Goal: Task Accomplishment & Management: Manage account settings

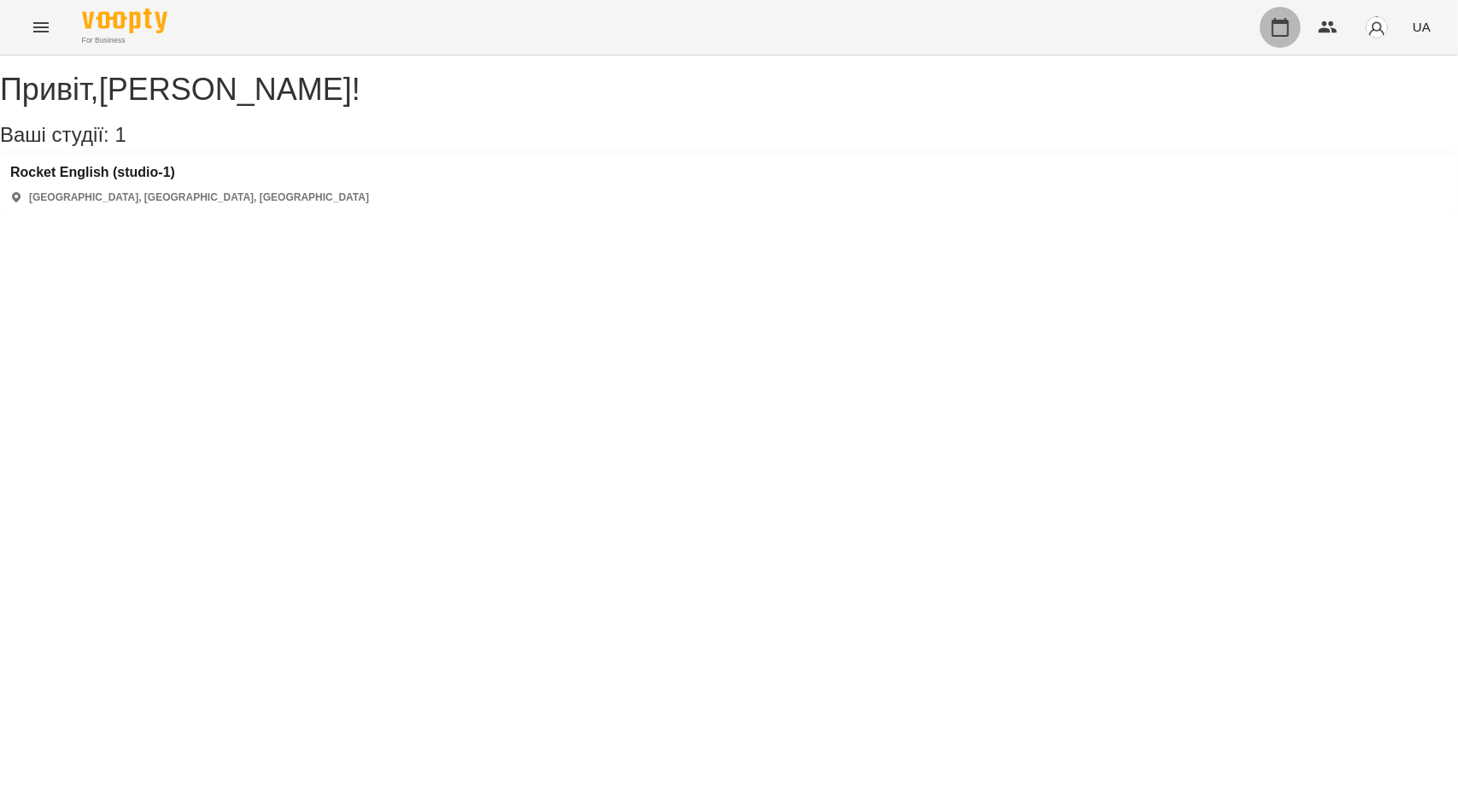
click at [1284, 32] on icon "button" at bounding box center [1280, 27] width 21 height 21
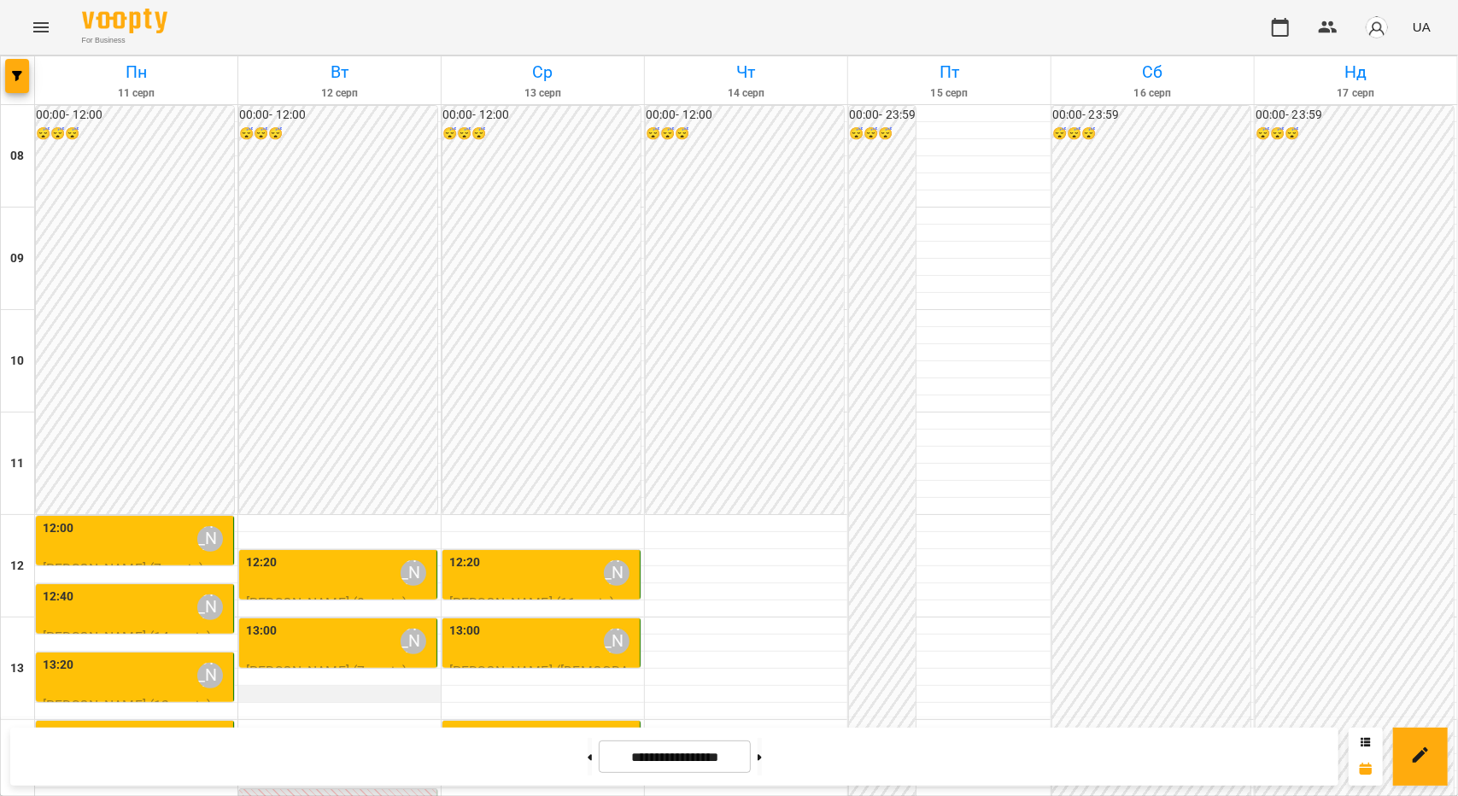
scroll to position [342, 0]
click at [305, 554] on div "12:20 [PERSON_NAME]" at bounding box center [339, 573] width 187 height 39
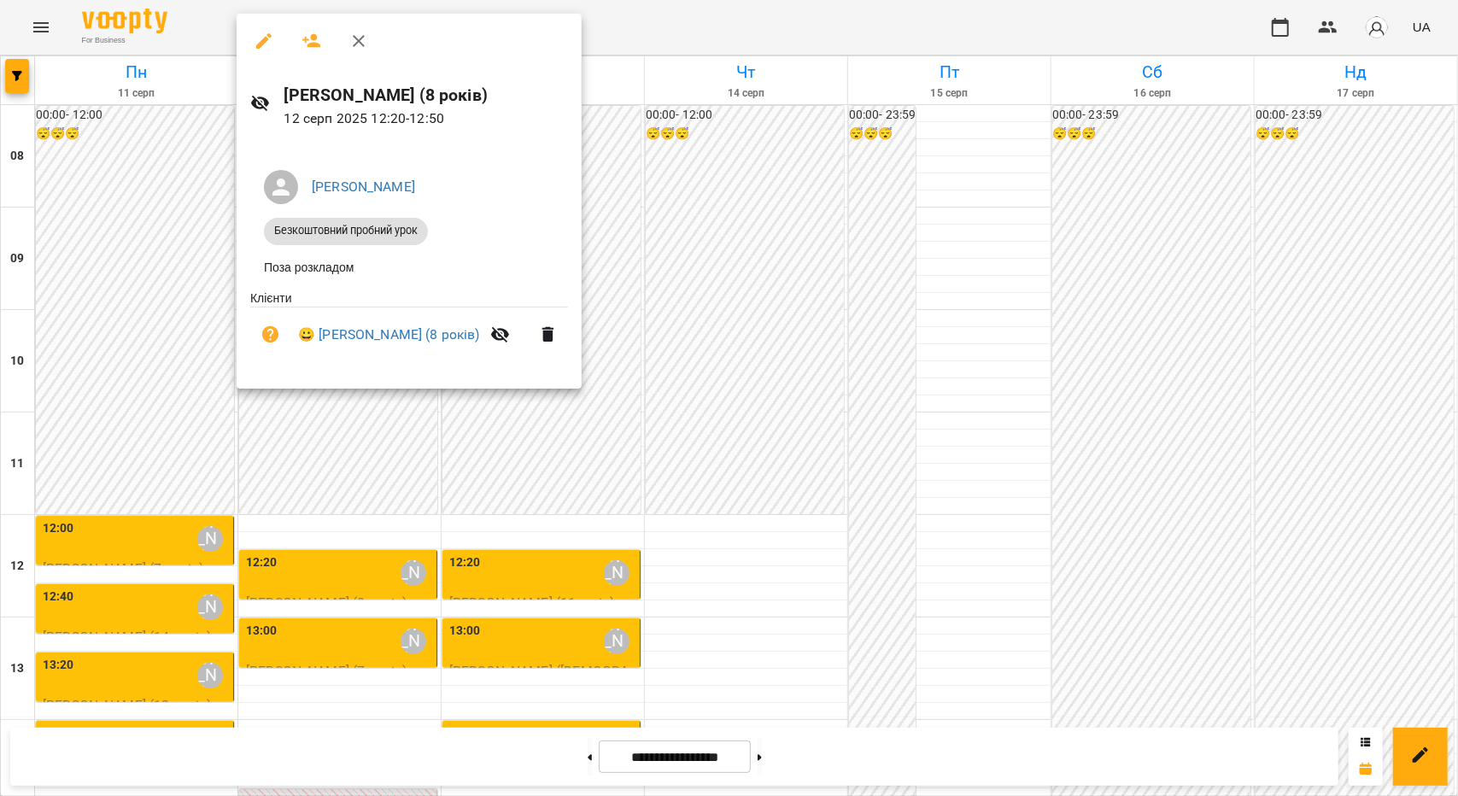
click at [694, 517] on div at bounding box center [729, 398] width 1458 height 796
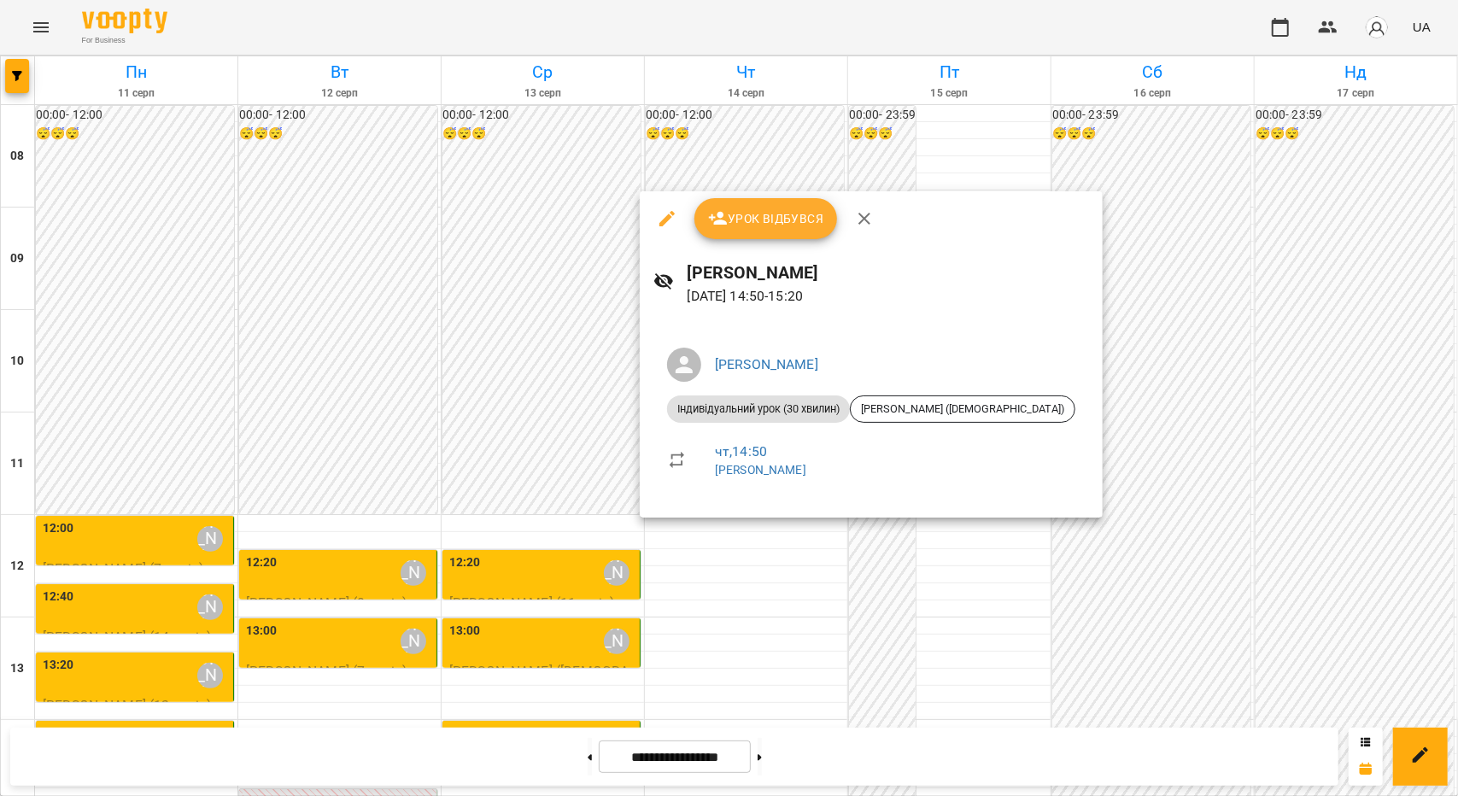
click at [477, 460] on div at bounding box center [729, 398] width 1458 height 796
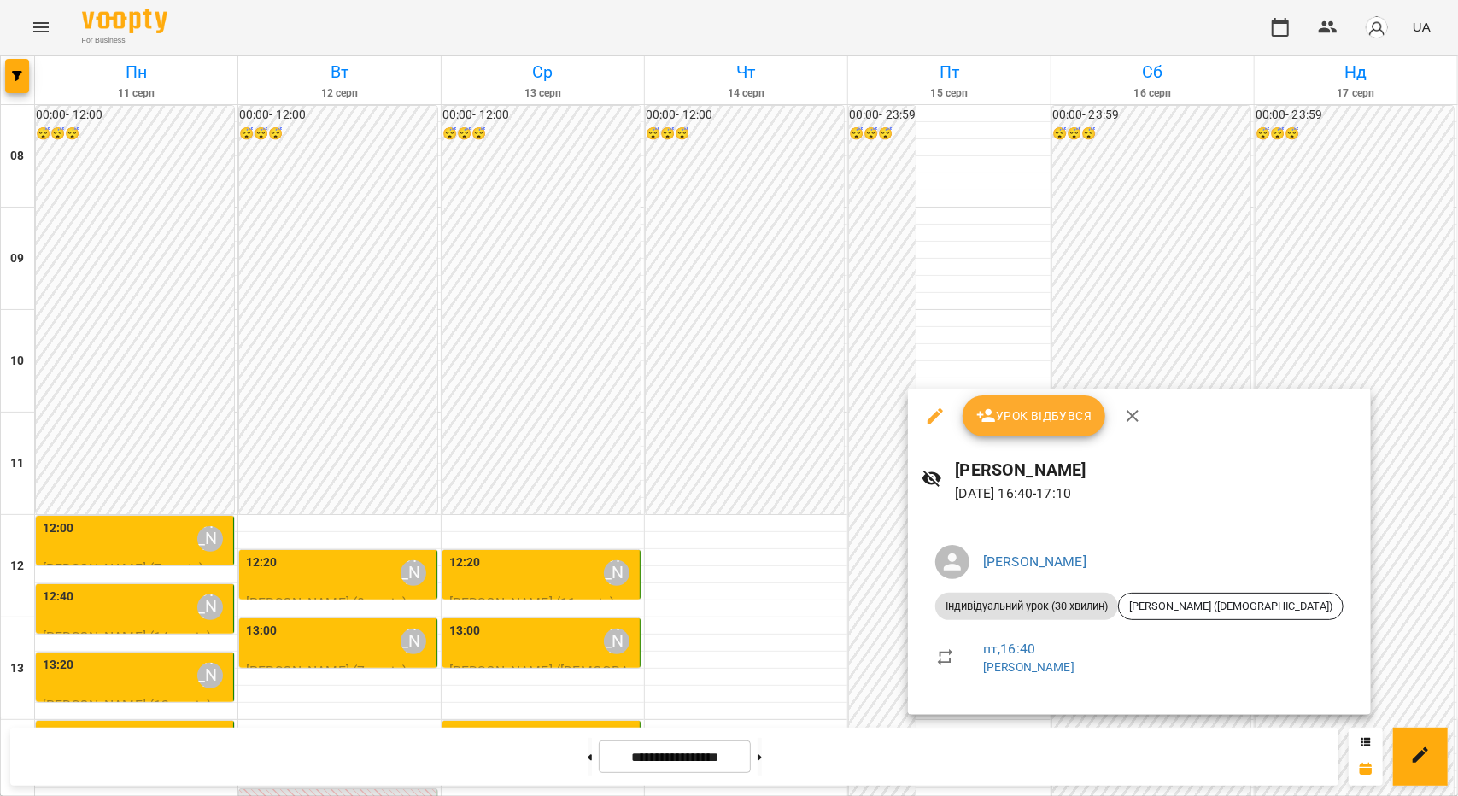
click at [564, 417] on div at bounding box center [729, 398] width 1458 height 796
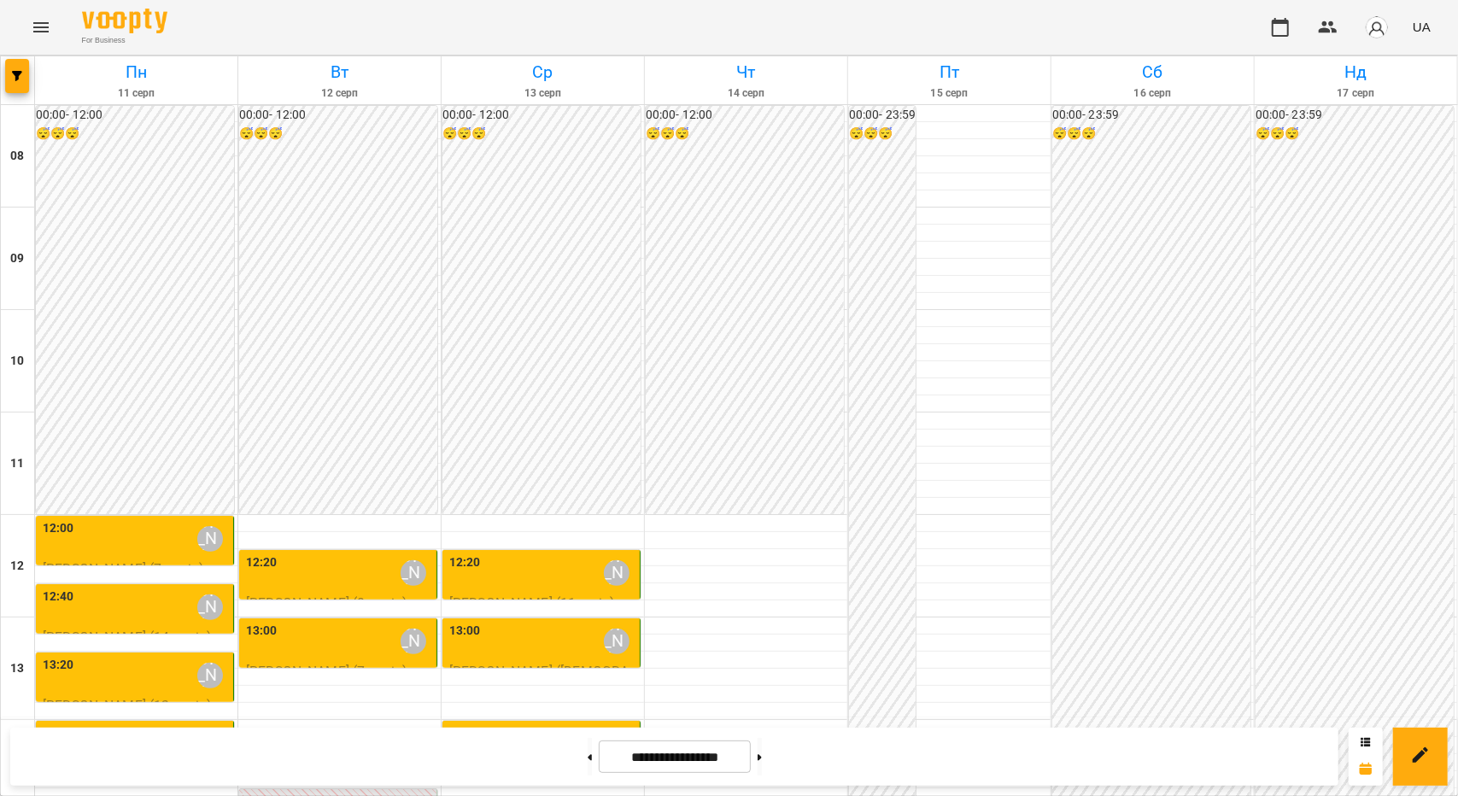
click at [349, 622] on div "13:00 [PERSON_NAME]" at bounding box center [339, 641] width 187 height 39
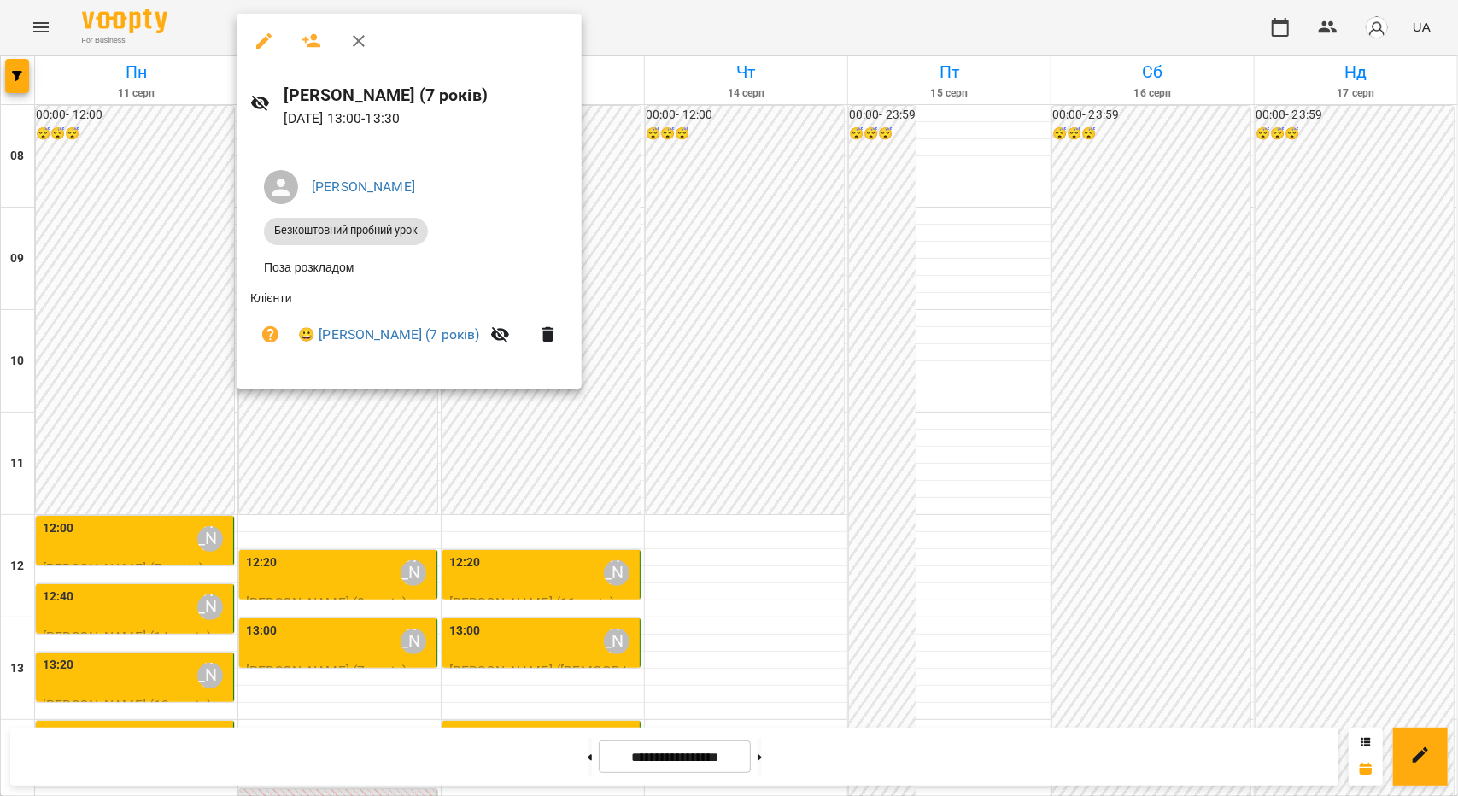
click at [367, 435] on div at bounding box center [729, 398] width 1458 height 796
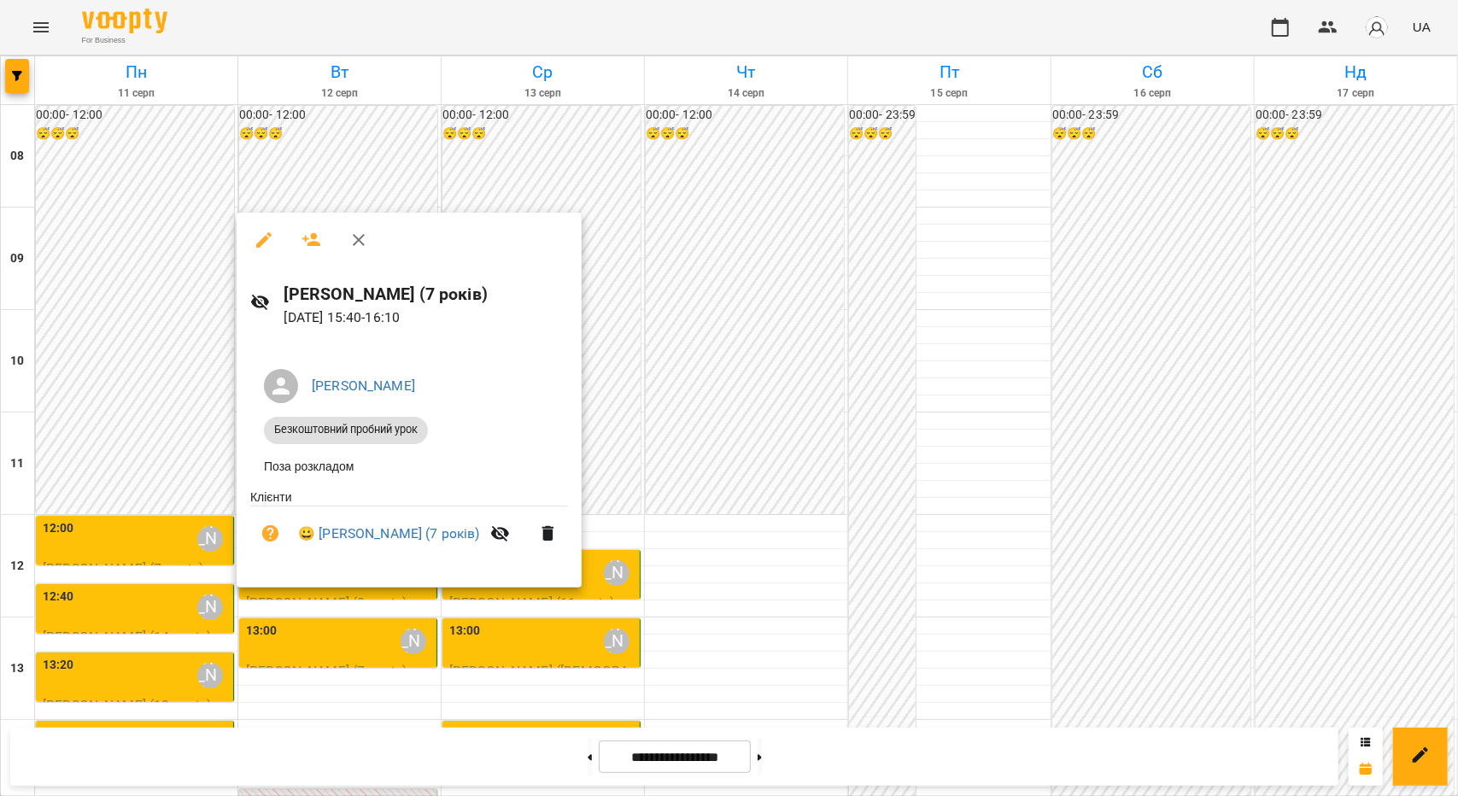
click at [354, 633] on div at bounding box center [729, 398] width 1458 height 796
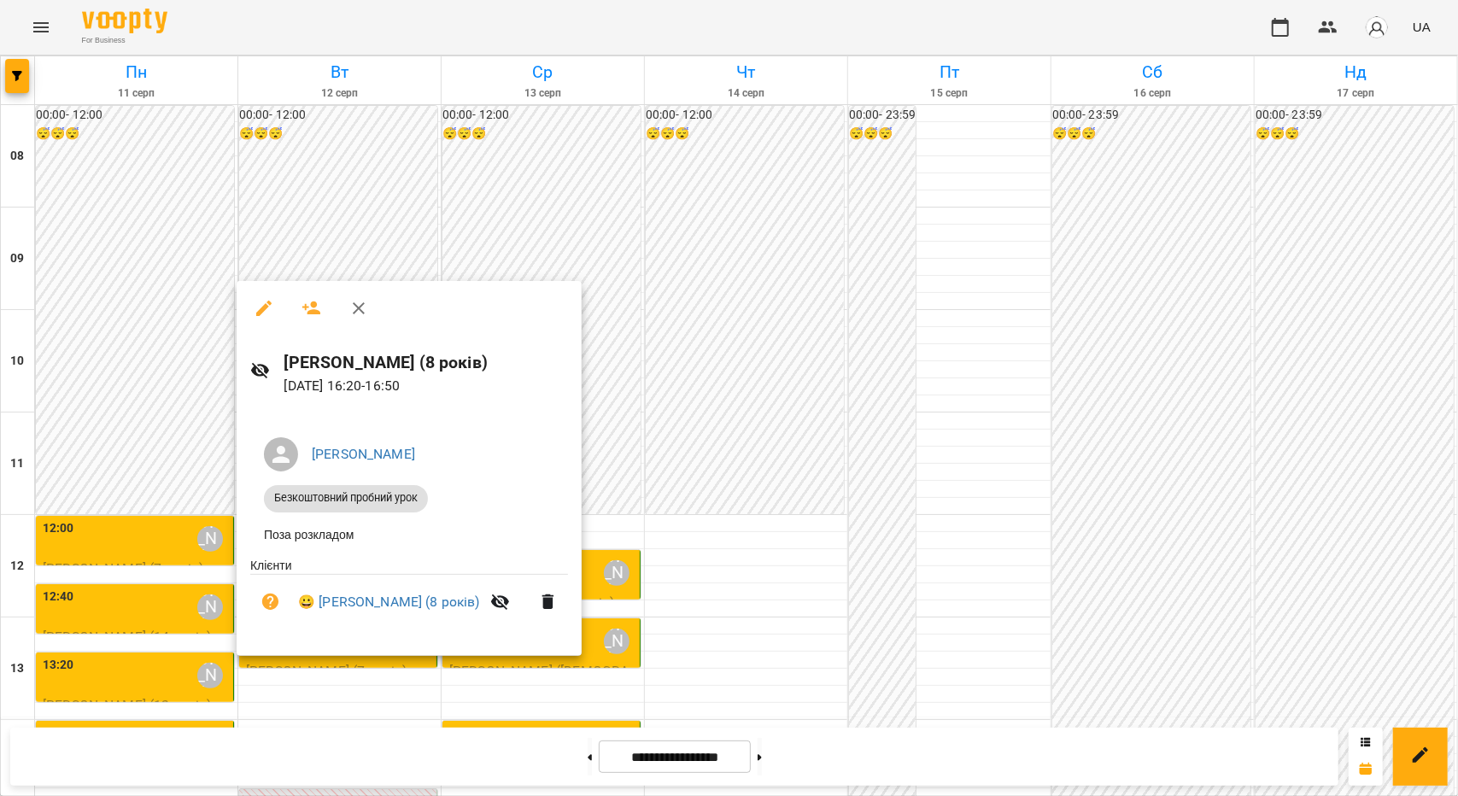
click at [125, 490] on div at bounding box center [729, 398] width 1458 height 796
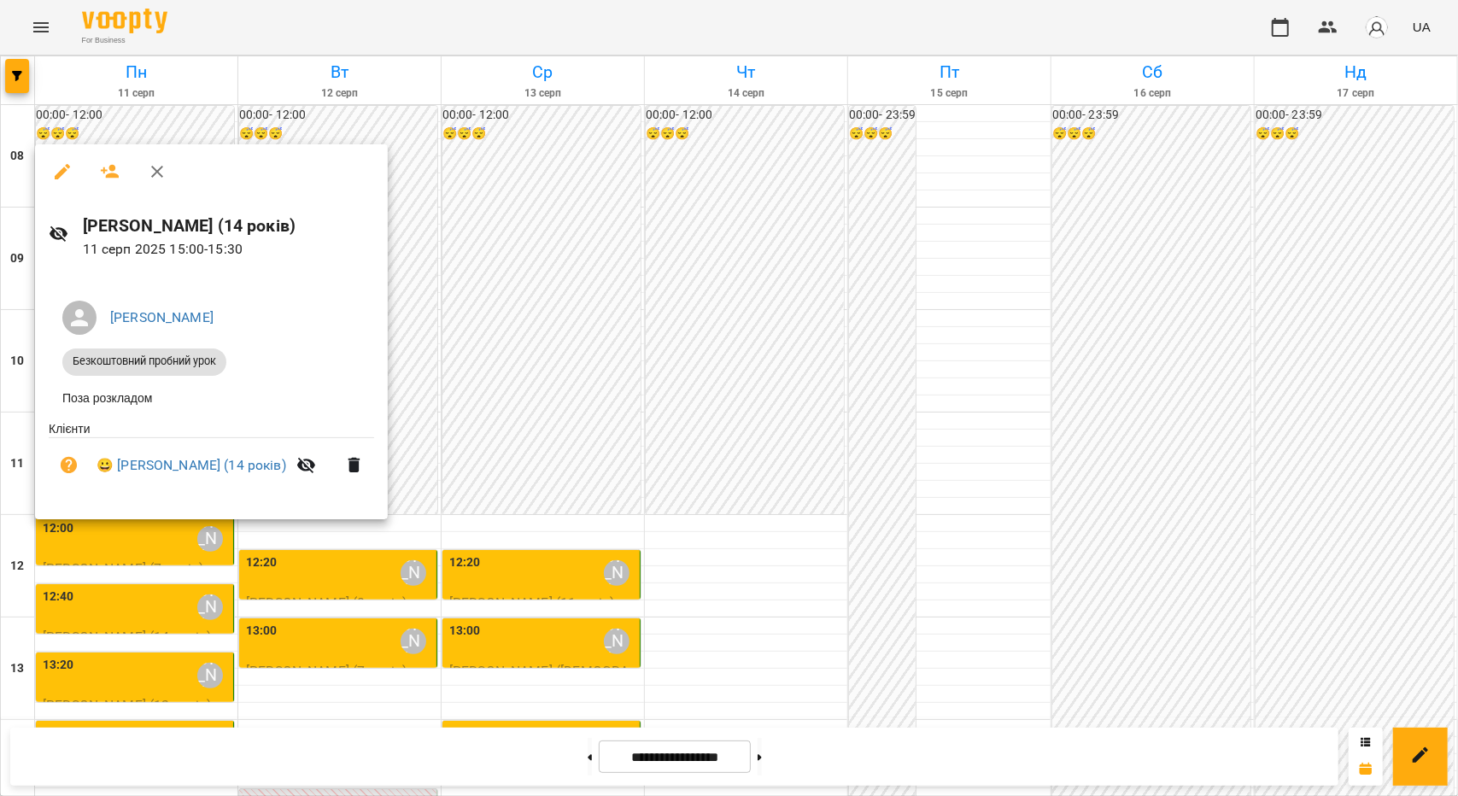
click at [106, 572] on div at bounding box center [729, 398] width 1458 height 796
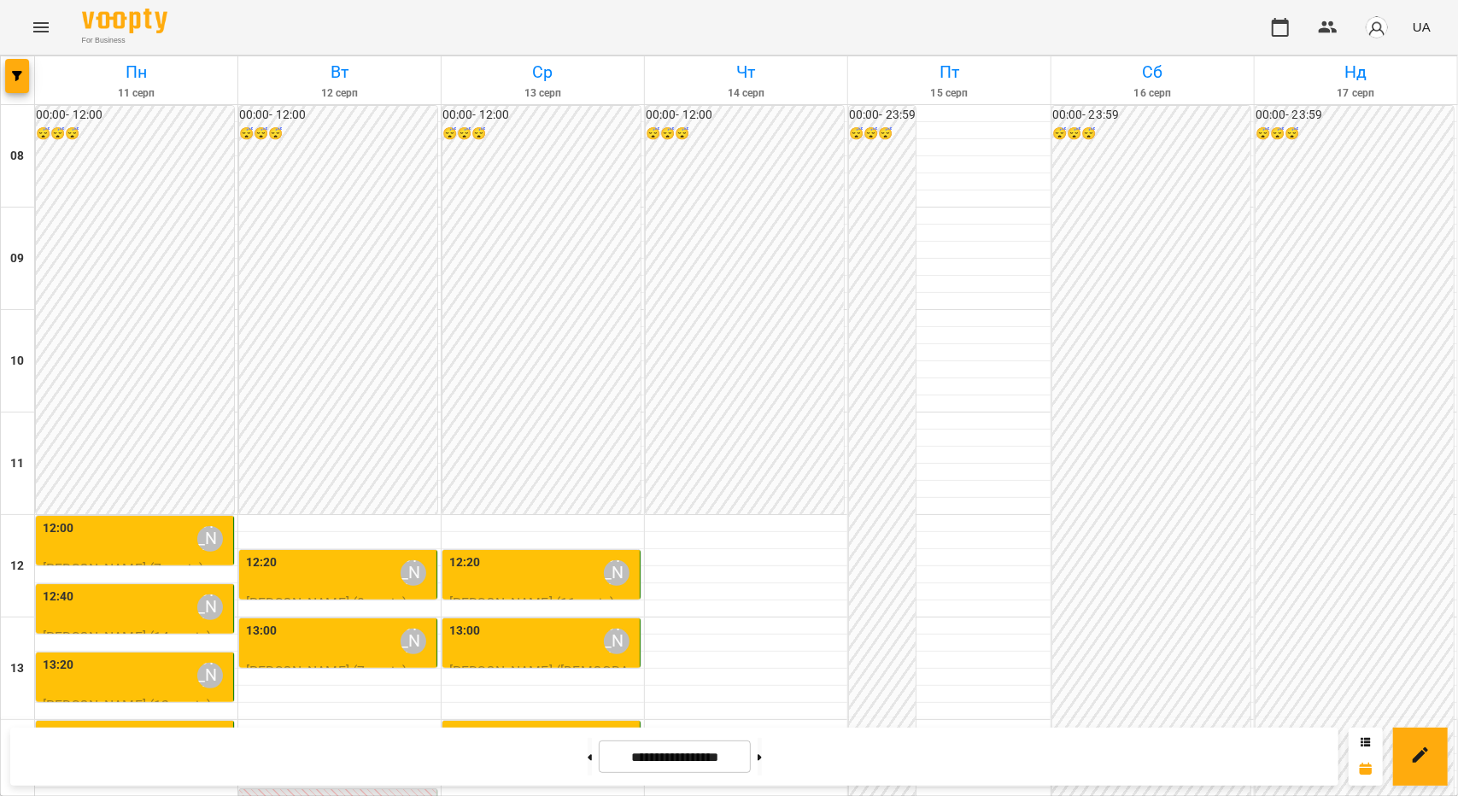
click at [148, 724] on div "14:00 [PERSON_NAME]" at bounding box center [136, 743] width 187 height 39
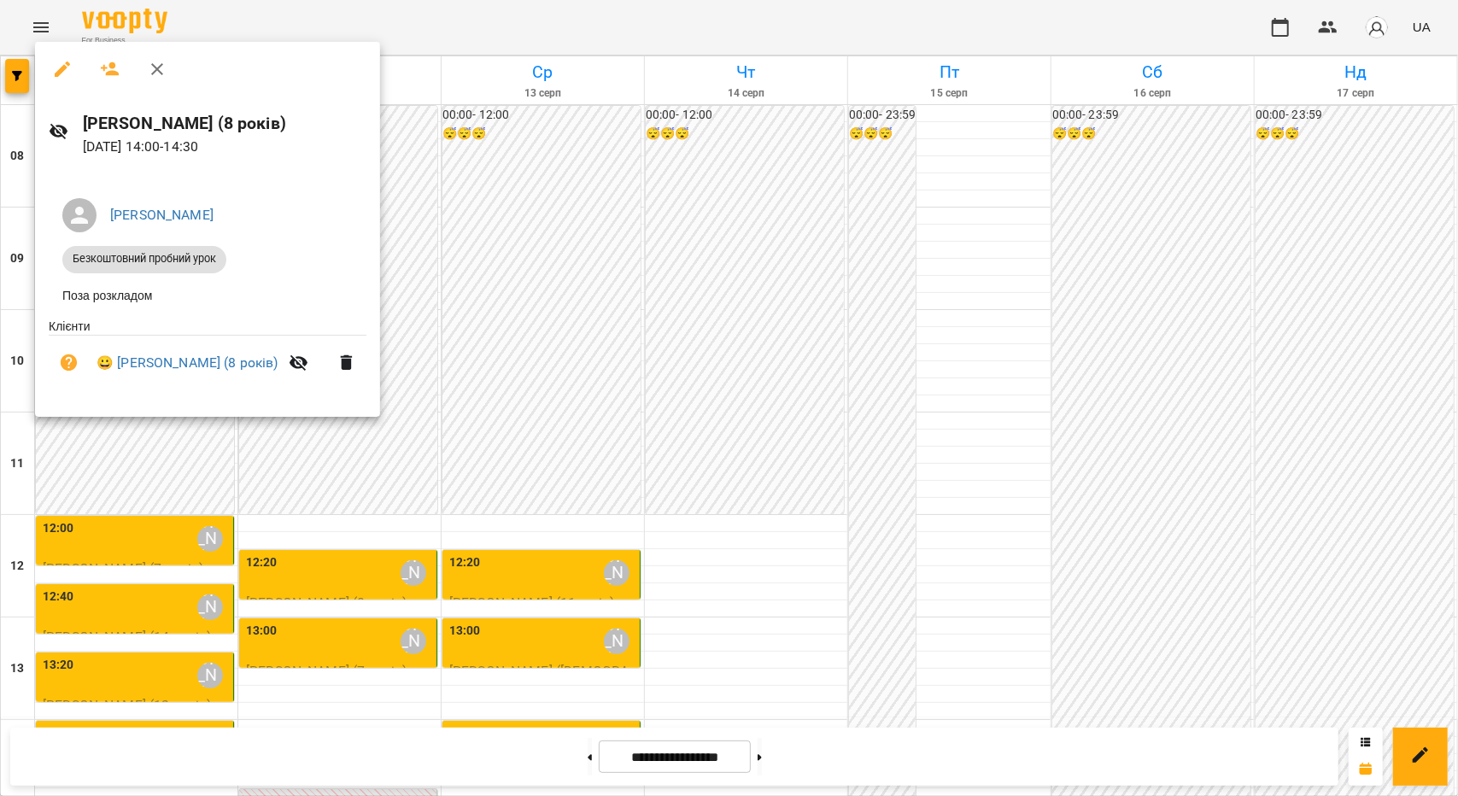
click at [127, 560] on div at bounding box center [729, 398] width 1458 height 796
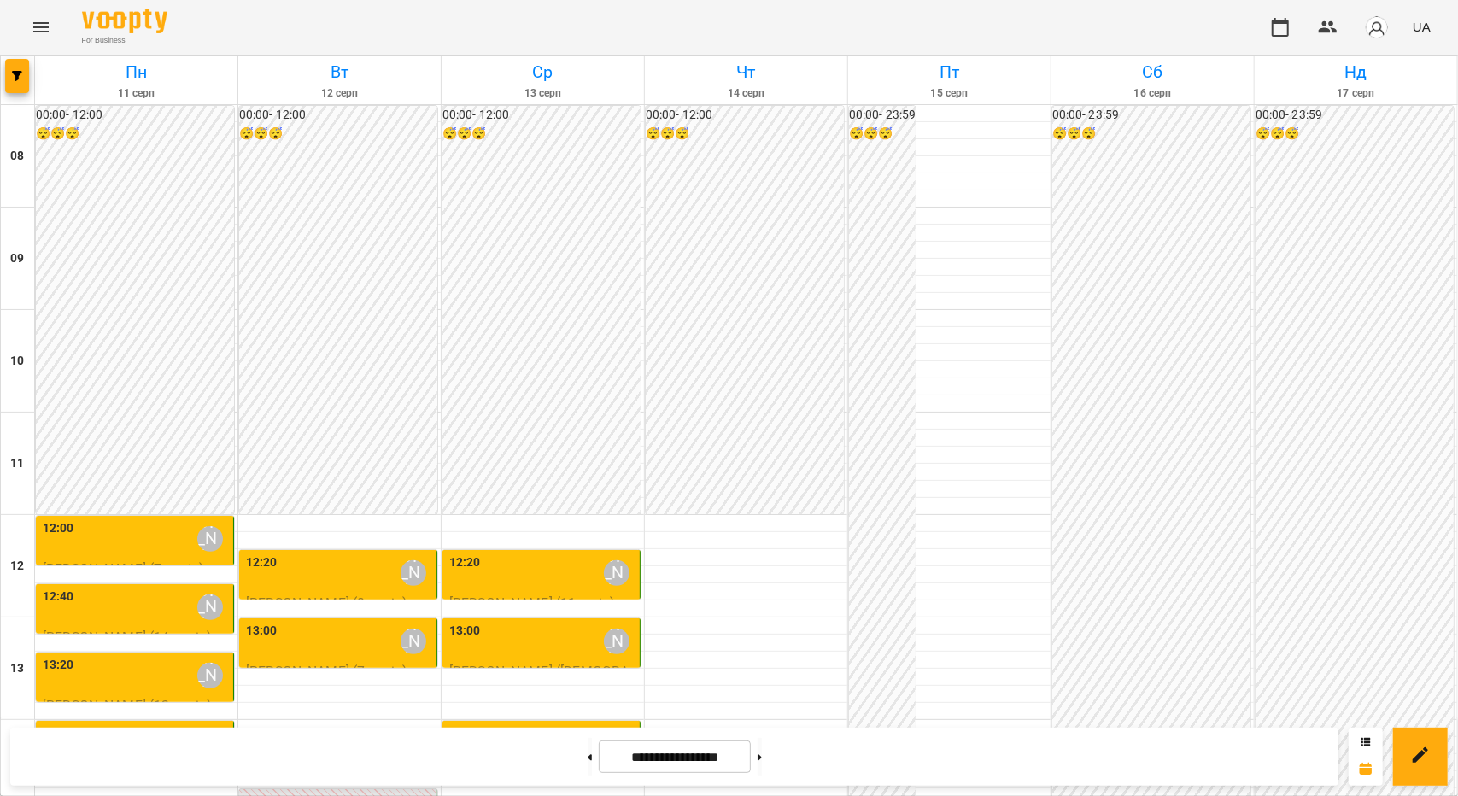
click at [167, 656] on div "13:20 [PERSON_NAME]" at bounding box center [136, 675] width 187 height 39
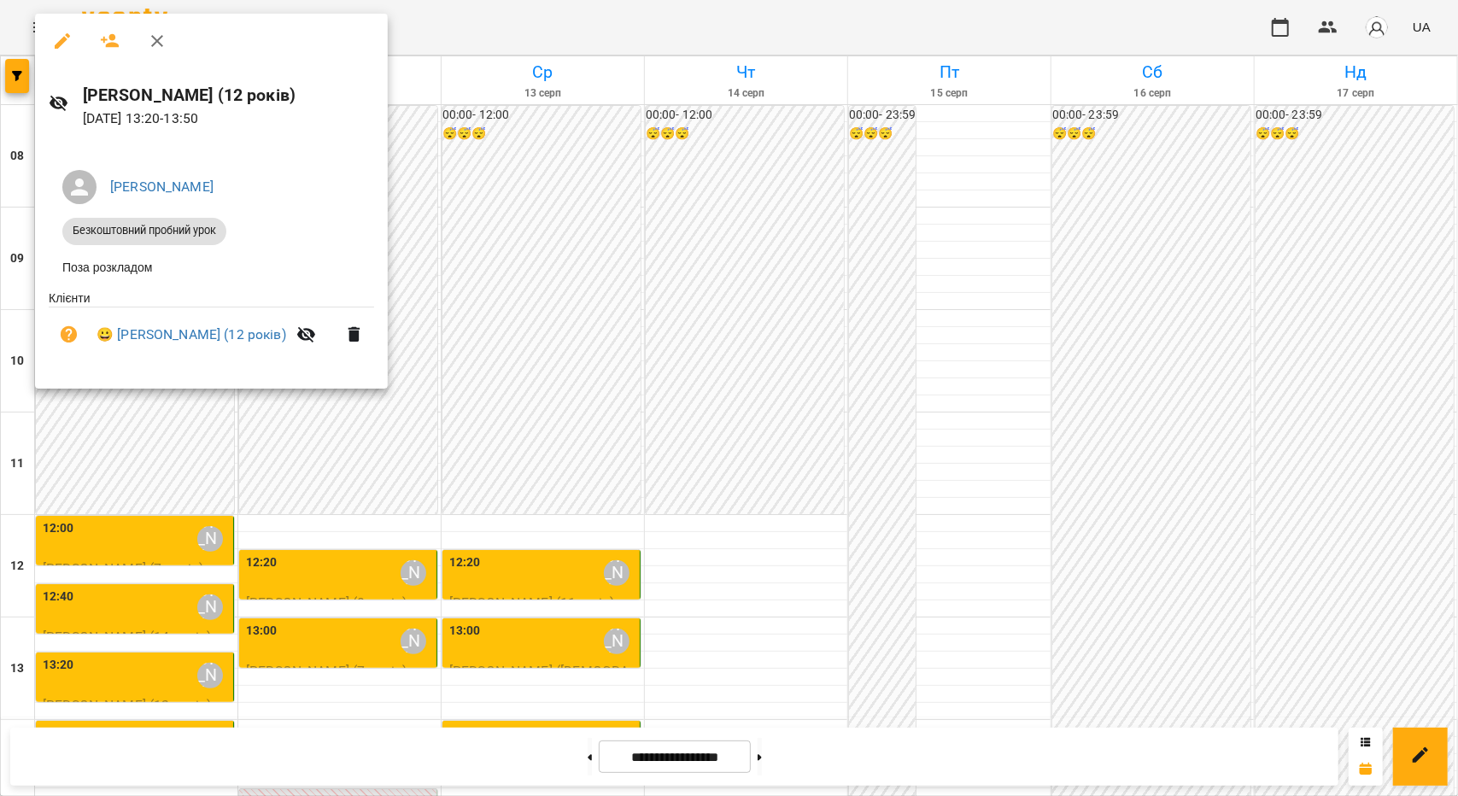
click at [137, 620] on div at bounding box center [729, 398] width 1458 height 796
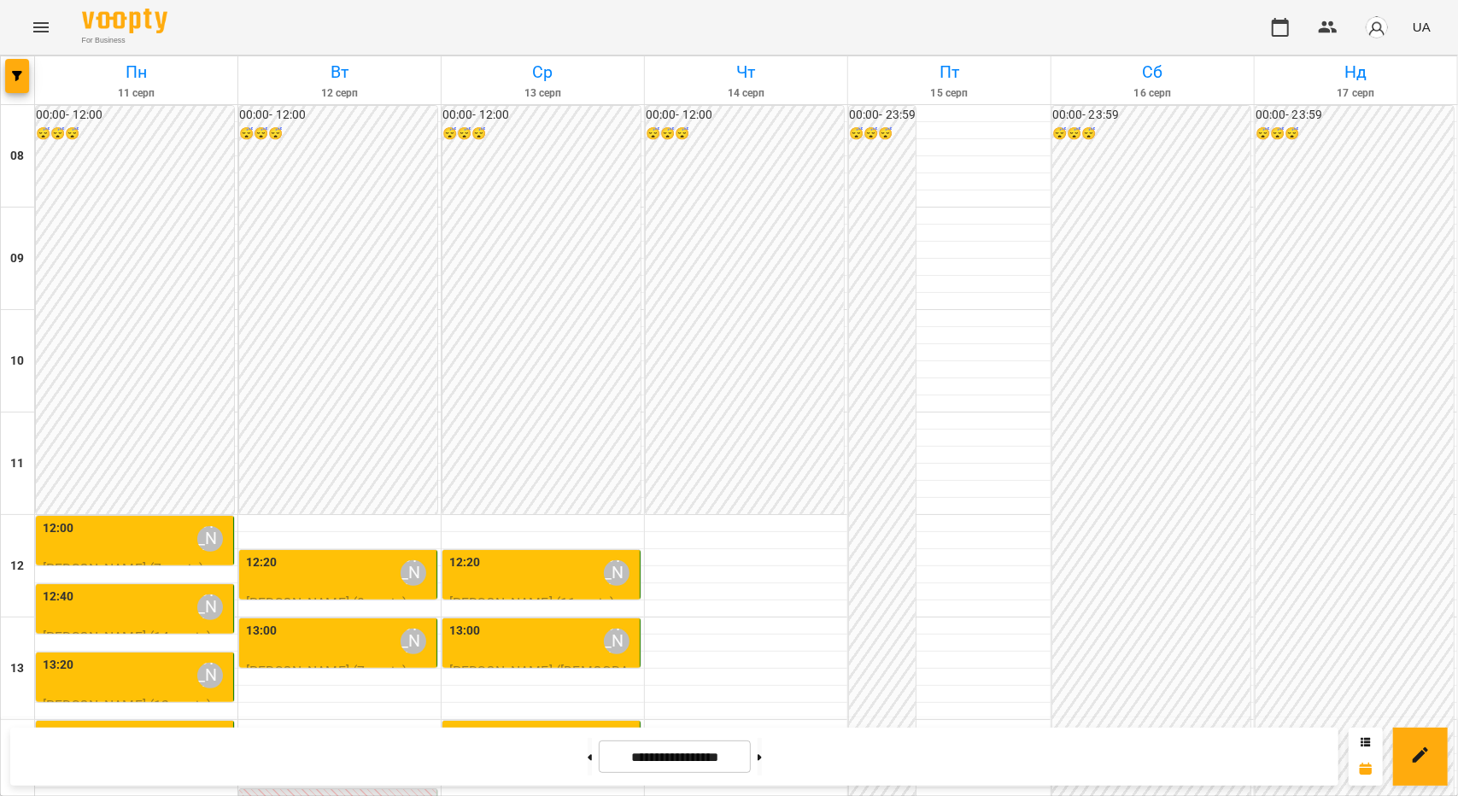
click at [135, 588] on div "12:40 [PERSON_NAME]" at bounding box center [136, 607] width 187 height 39
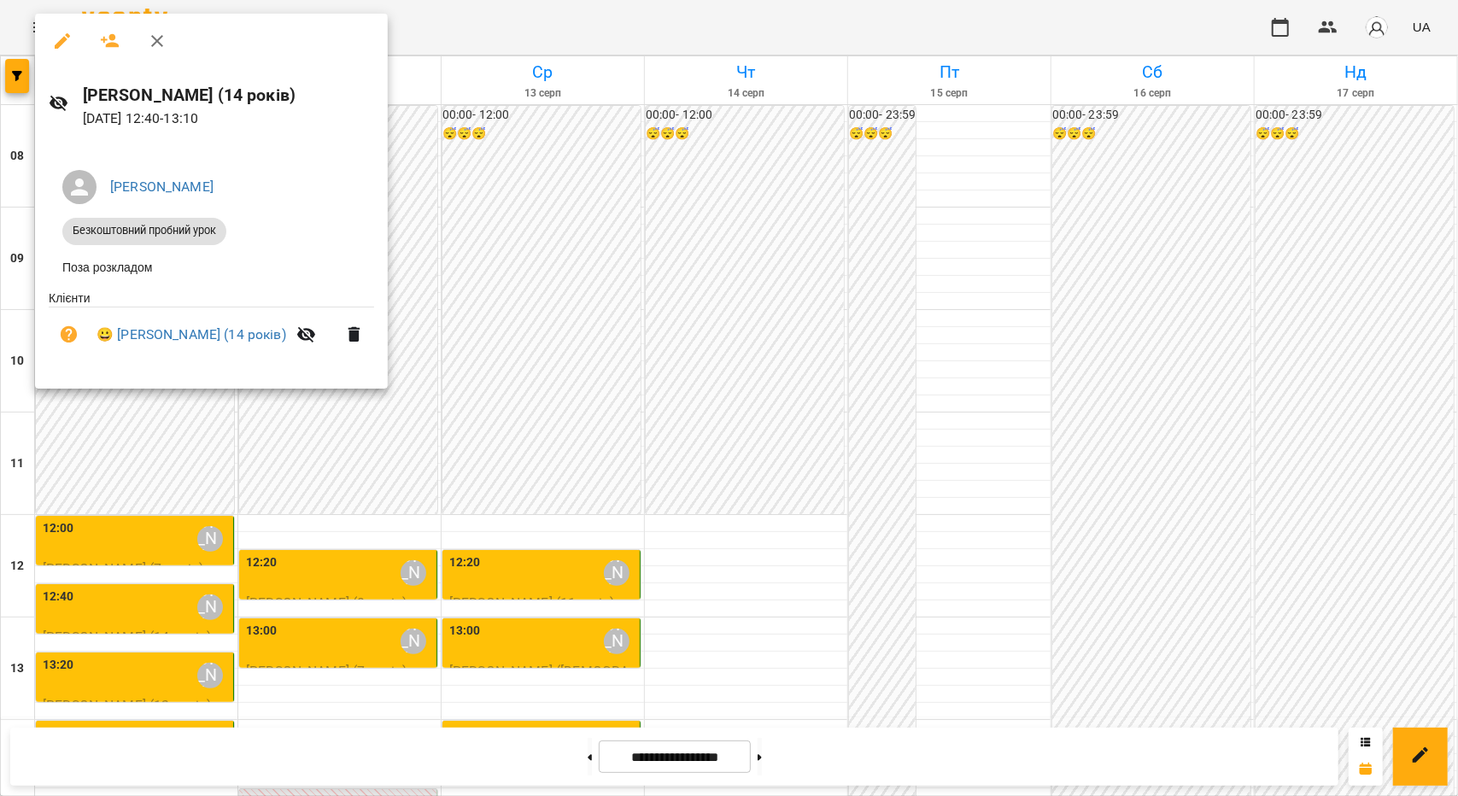
click at [147, 462] on div at bounding box center [729, 398] width 1458 height 796
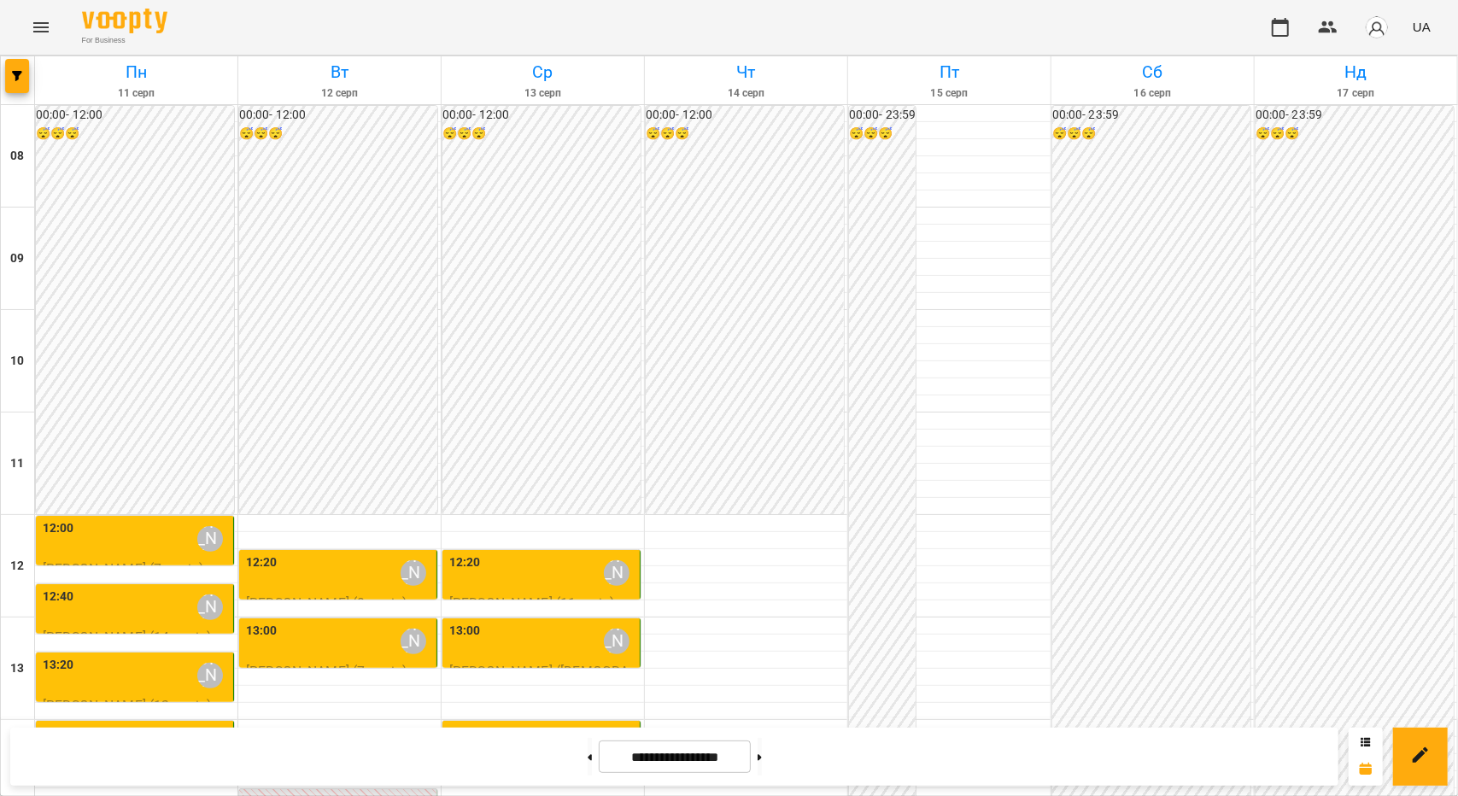
click at [131, 519] on div "12:00 [PERSON_NAME]" at bounding box center [136, 538] width 187 height 39
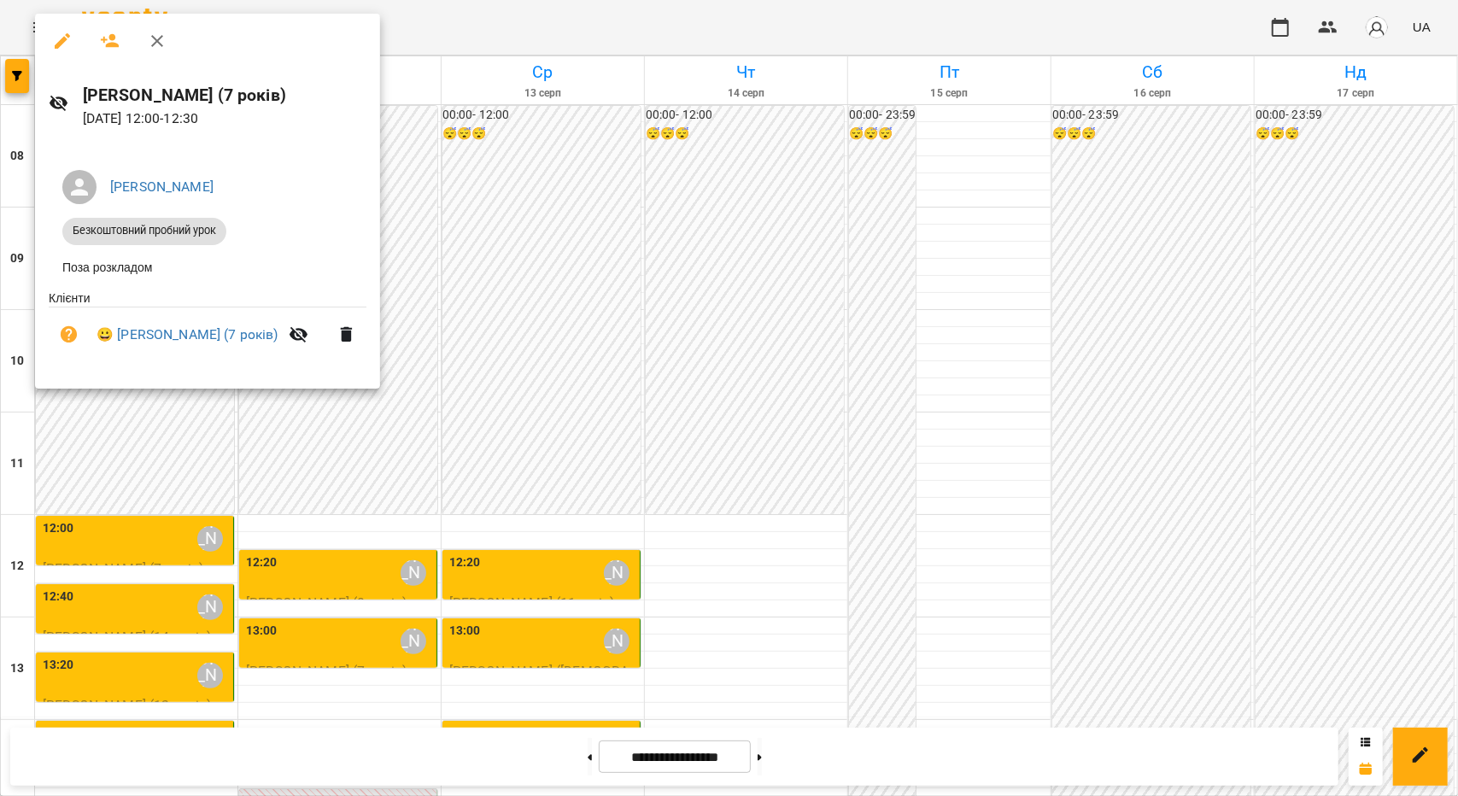
click at [93, 495] on div at bounding box center [729, 398] width 1458 height 796
